Goal: Information Seeking & Learning: Understand process/instructions

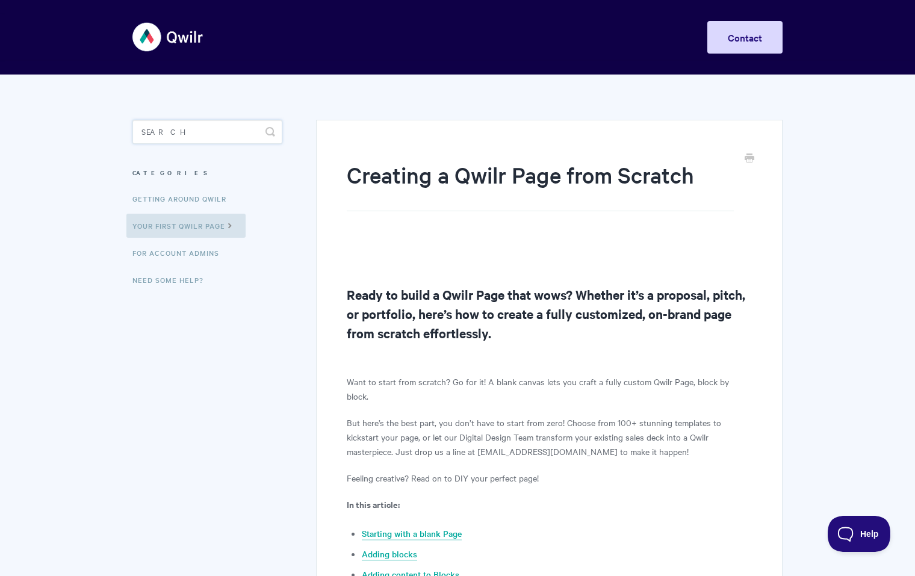
click at [234, 130] on input "Search" at bounding box center [208, 132] width 150 height 24
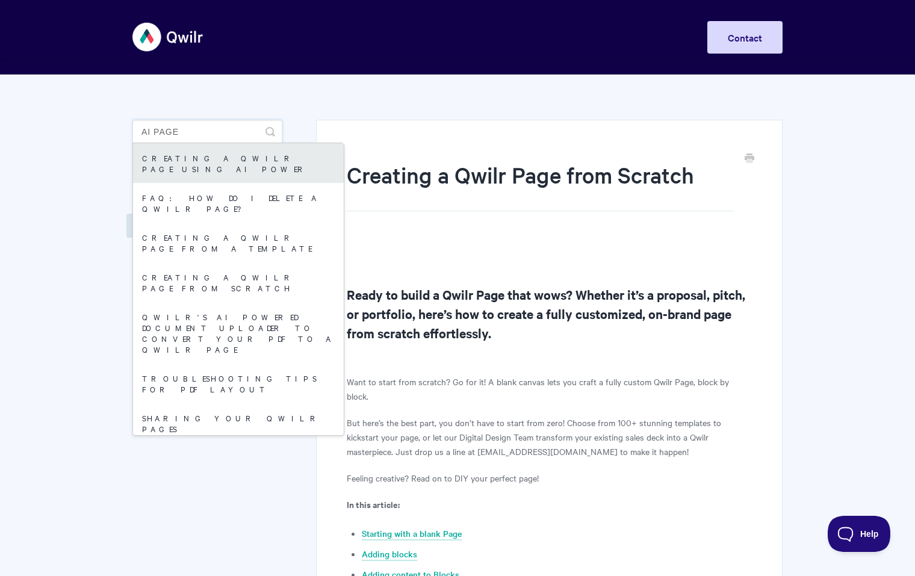
type input "ai page"
click at [210, 162] on link "Creating a Qwilr Page using AI Power" at bounding box center [238, 163] width 211 height 40
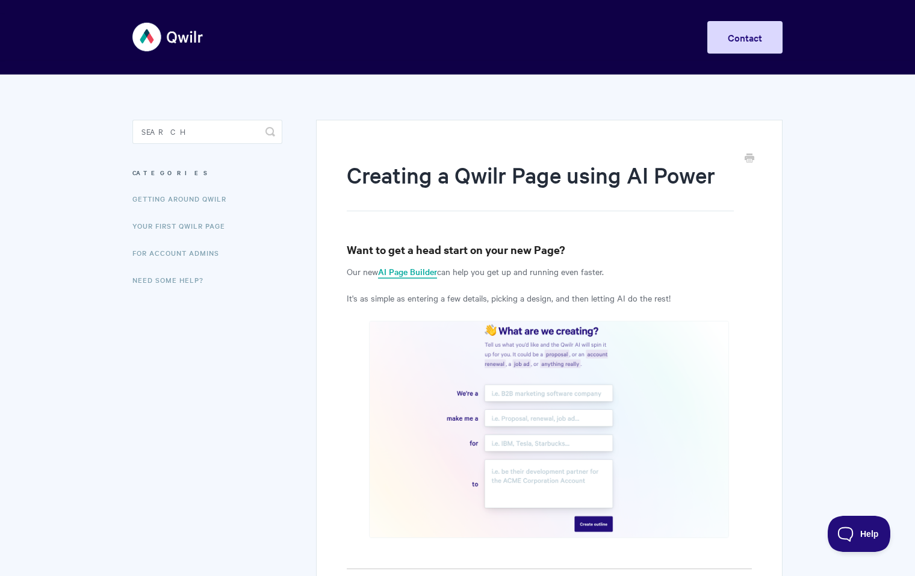
click at [409, 273] on link "AI Page Builder" at bounding box center [407, 272] width 59 height 13
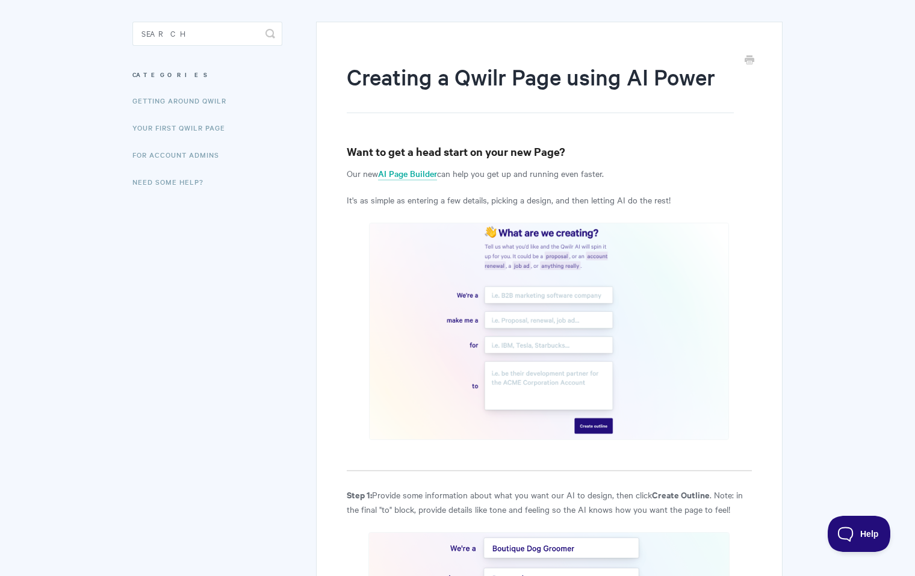
scroll to position [120, 0]
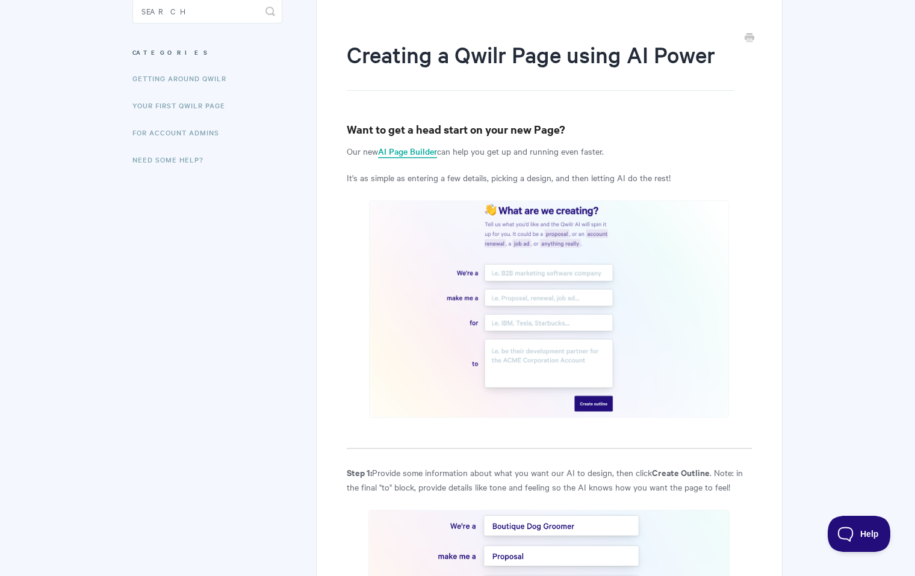
click at [413, 154] on link "AI Page Builder" at bounding box center [407, 151] width 59 height 13
